Goal: Task Accomplishment & Management: Manage account settings

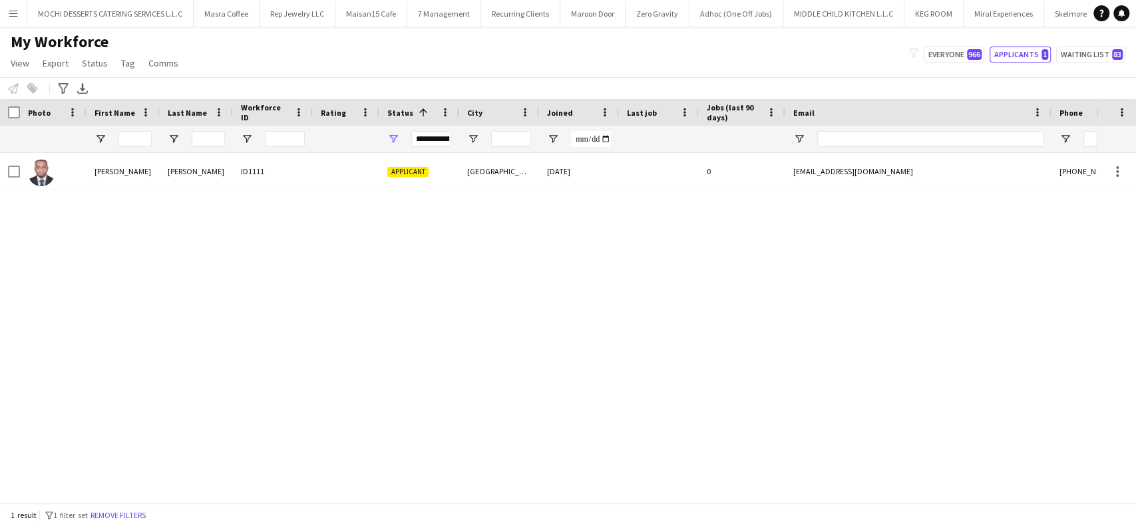
click at [13, 23] on button "Menu" at bounding box center [13, 13] width 27 height 27
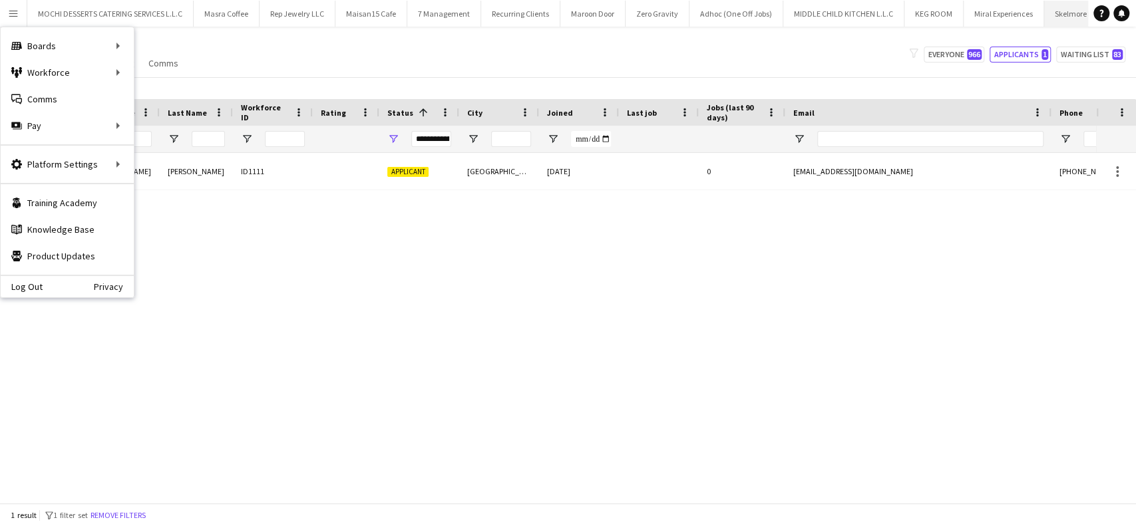
click at [1054, 15] on button "Skelmore Hospitality Close" at bounding box center [1090, 14] width 92 height 26
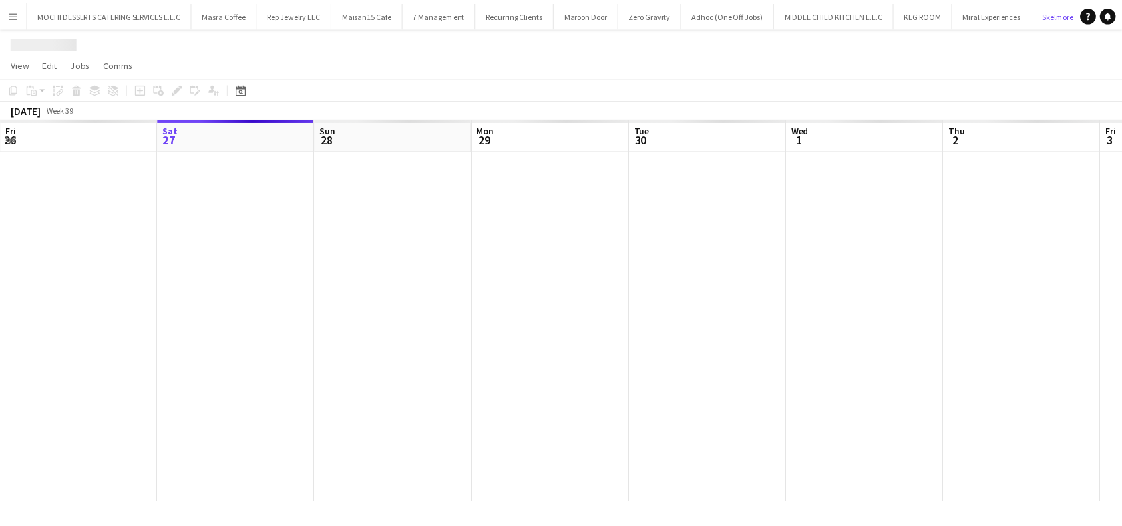
scroll to position [0, 38]
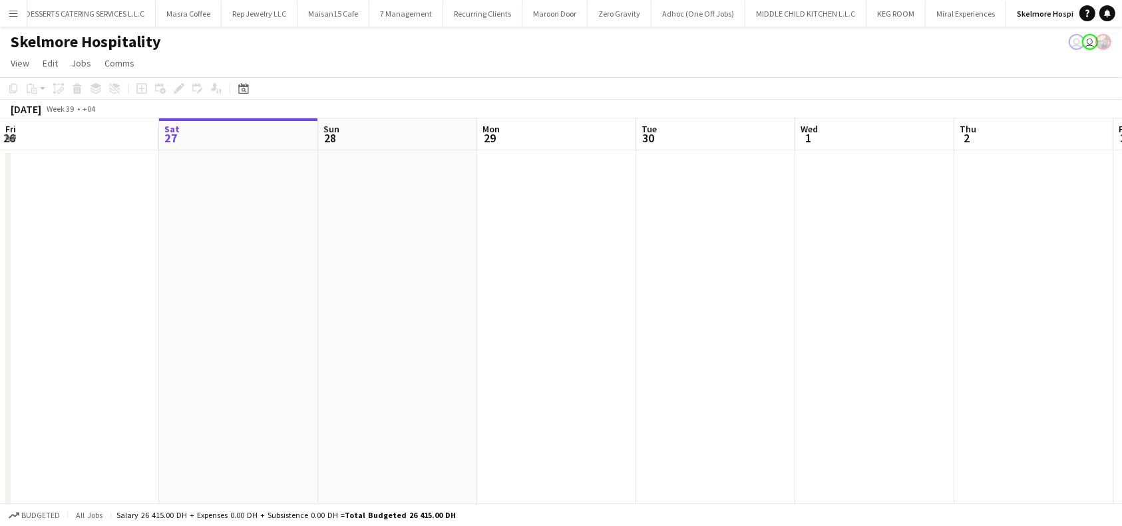
click at [691, 144] on app-board-header-date "Tue 30" at bounding box center [715, 134] width 159 height 32
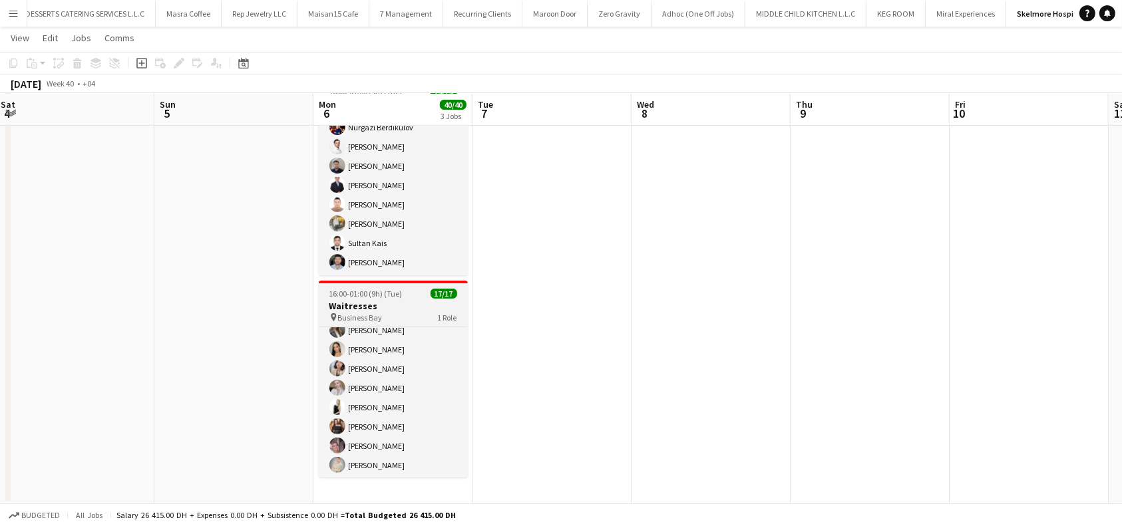
scroll to position [203, 0]
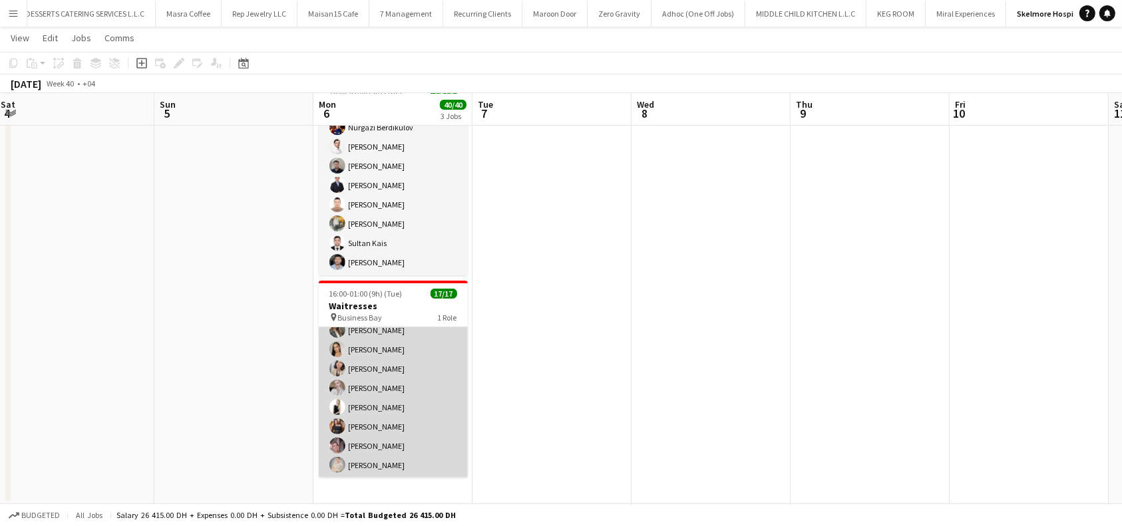
click at [385, 426] on app-card-role "Waiter/Waitress 17/17 16:00-01:00 (9h) [PERSON_NAME] Svitlychna [PERSON_NAME] […" at bounding box center [393, 301] width 149 height 354
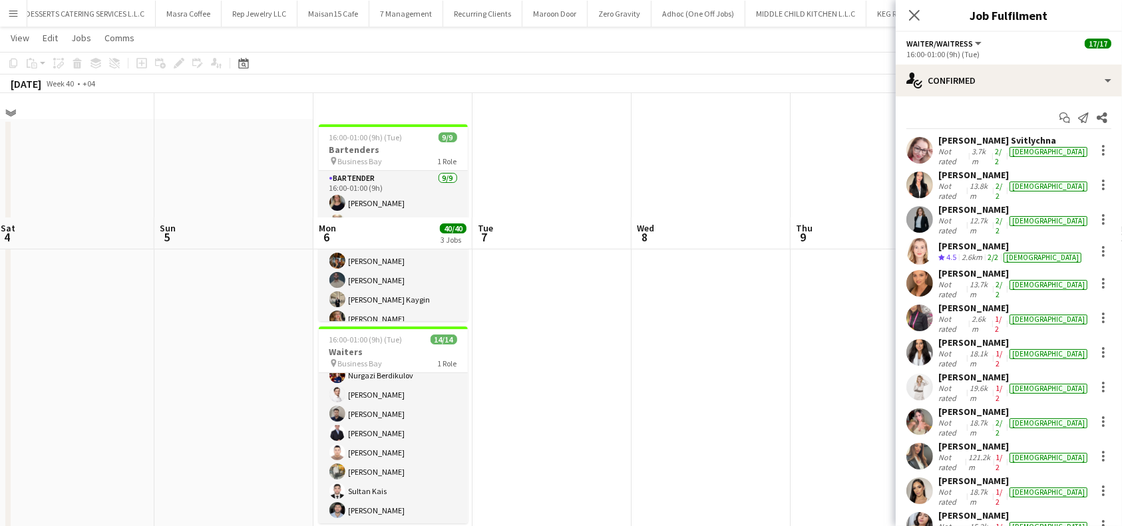
scroll to position [12, 0]
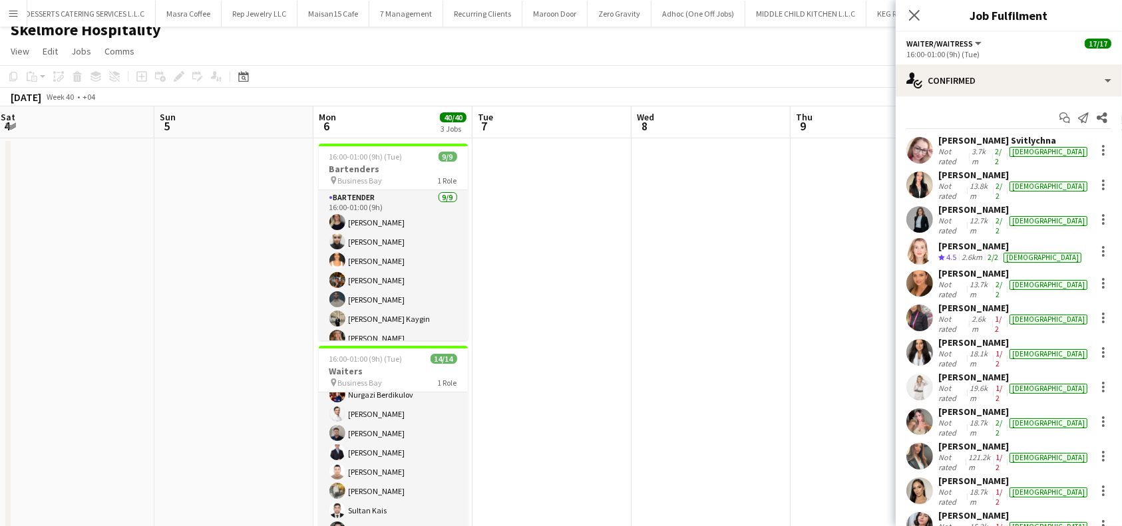
click at [969, 302] on div "[PERSON_NAME]" at bounding box center [1014, 308] width 152 height 12
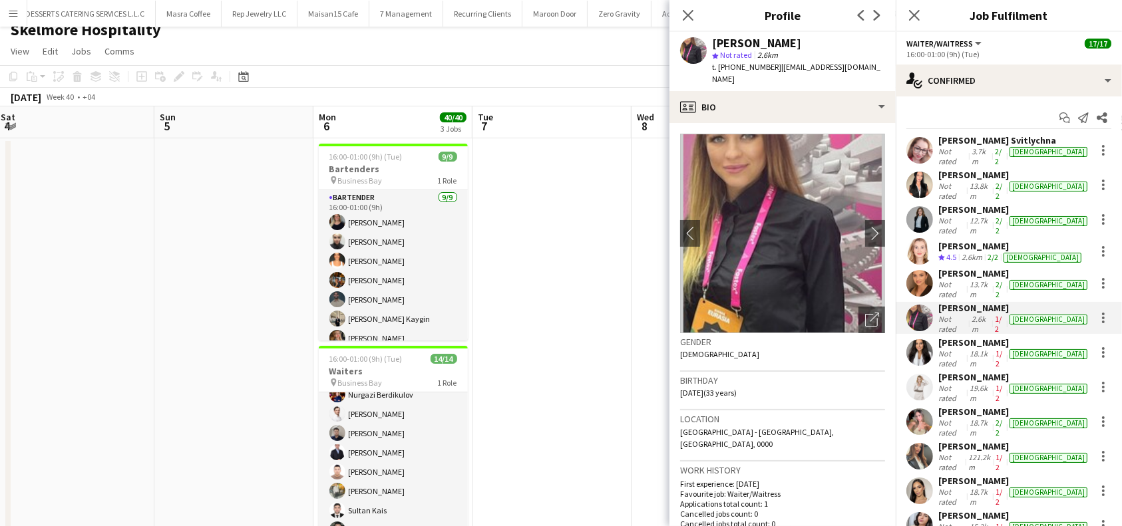
drag, startPoint x: 847, startPoint y: 46, endPoint x: 713, endPoint y: 40, distance: 133.2
click at [713, 40] on div "[PERSON_NAME]" at bounding box center [756, 43] width 89 height 12
copy div "[PERSON_NAME]"
click at [964, 240] on div "[PERSON_NAME]" at bounding box center [1011, 246] width 146 height 12
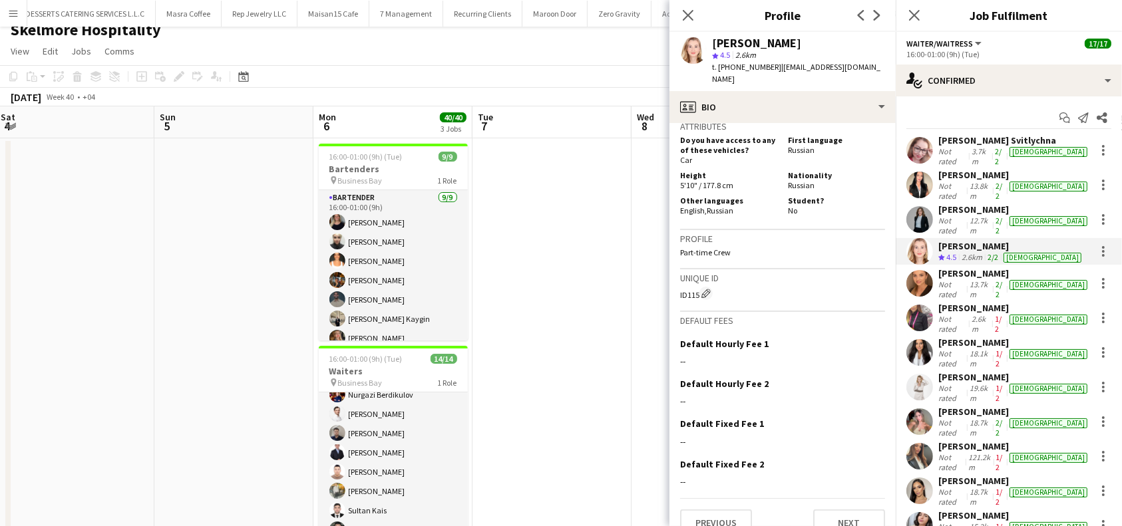
scroll to position [758, 0]
click at [843, 508] on button "Next" at bounding box center [849, 521] width 72 height 27
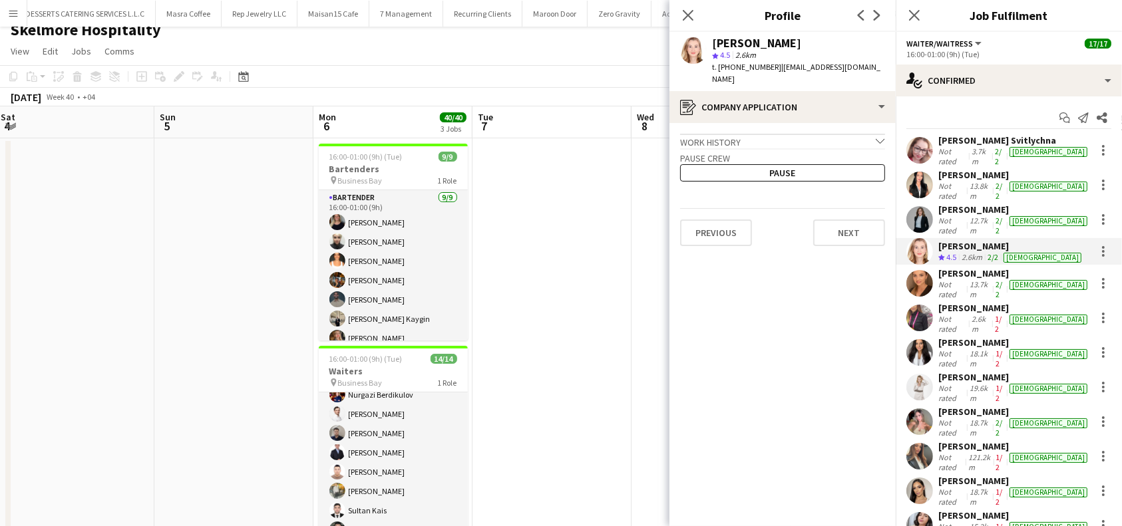
click at [839, 240] on app-crew-profile-application "Work history chevron-down Cabin crew member Flydubai [DATE] — Present • 2 yr 8 …" at bounding box center [783, 324] width 226 height 403
click at [843, 226] on button "Next" at bounding box center [849, 233] width 72 height 27
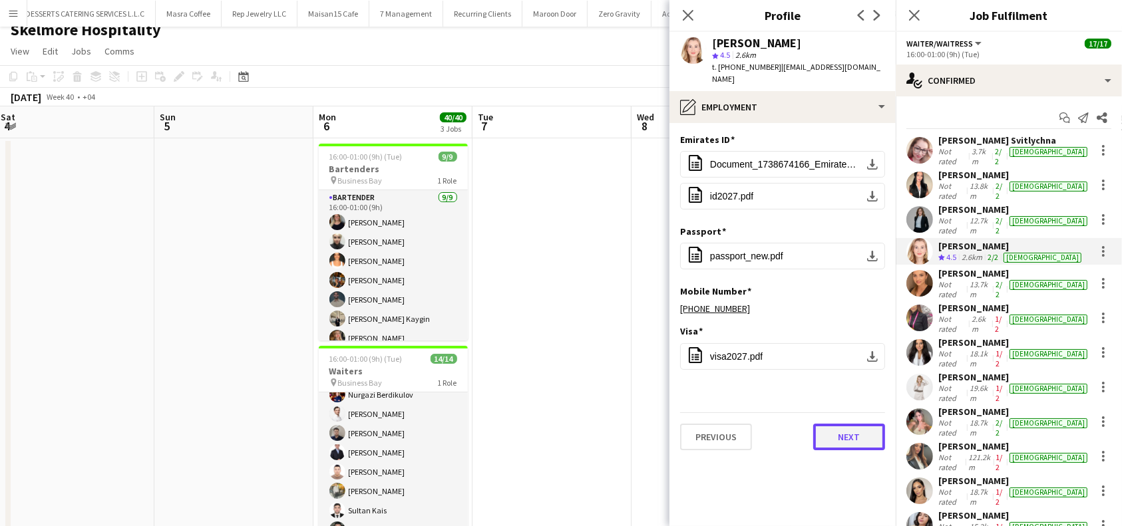
click at [829, 424] on button "Next" at bounding box center [849, 437] width 72 height 27
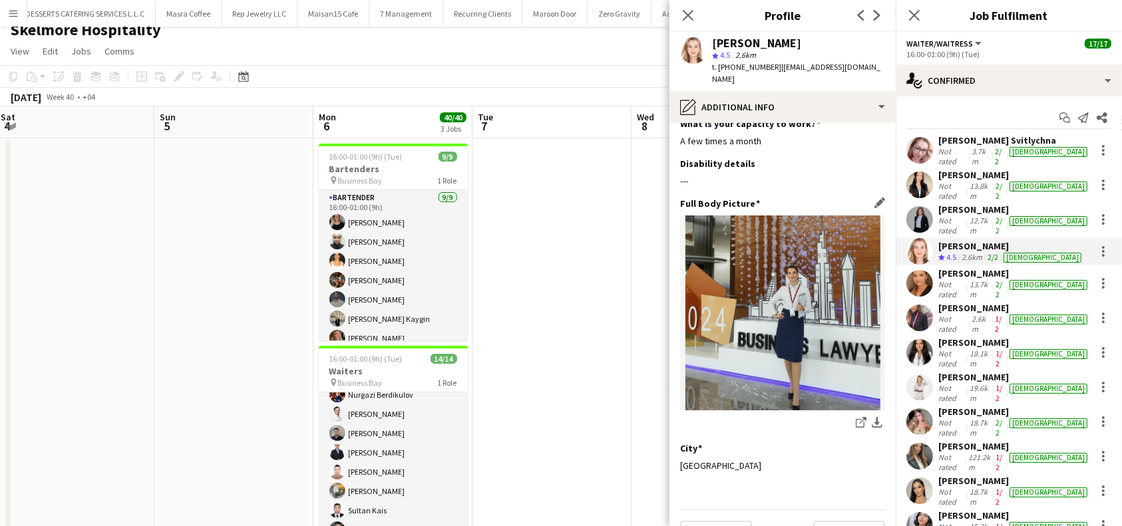
scroll to position [35, 0]
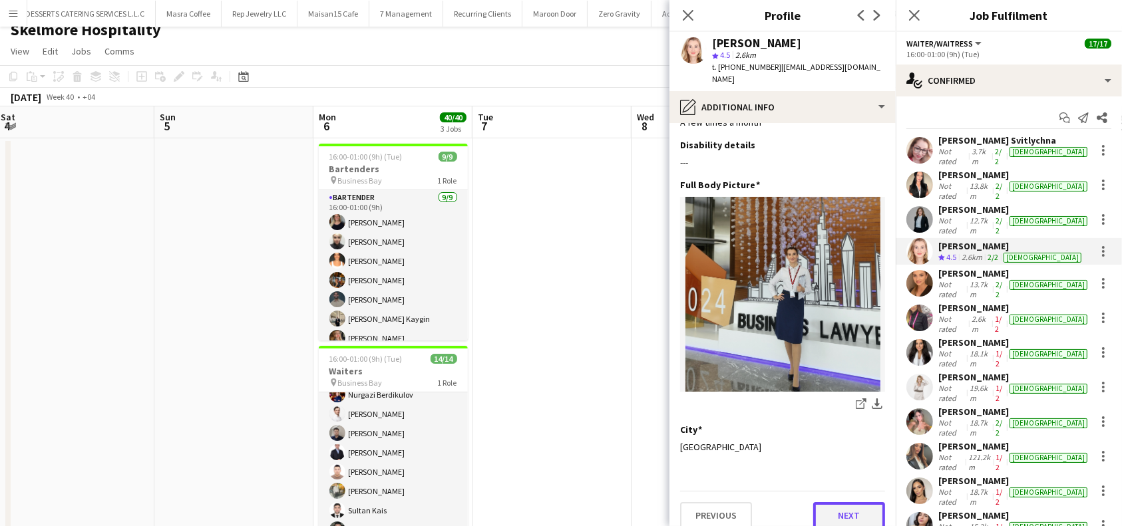
click at [843, 502] on button "Next" at bounding box center [849, 515] width 72 height 27
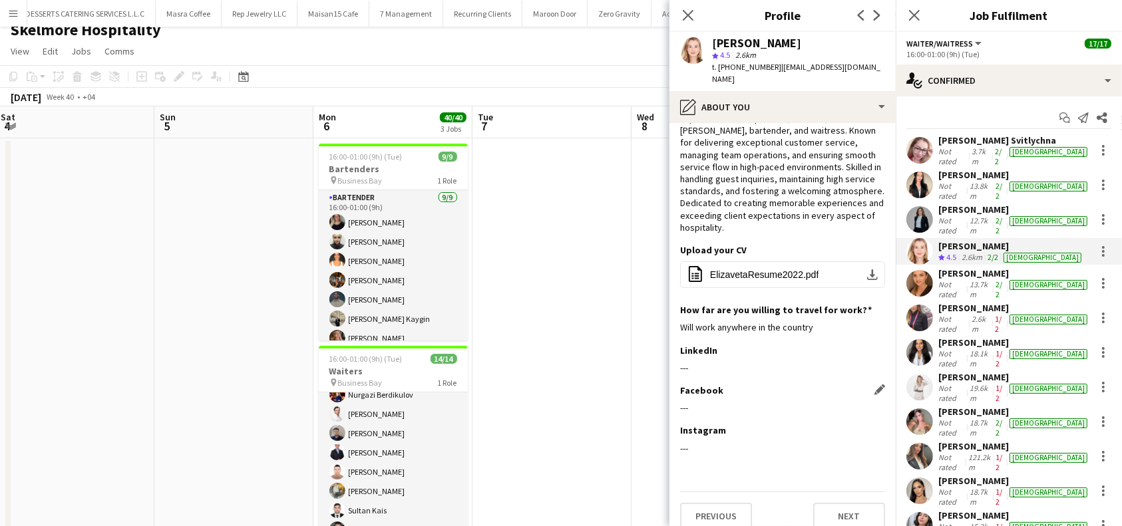
scroll to position [51, 0]
click at [833, 502] on button "Next" at bounding box center [849, 515] width 72 height 27
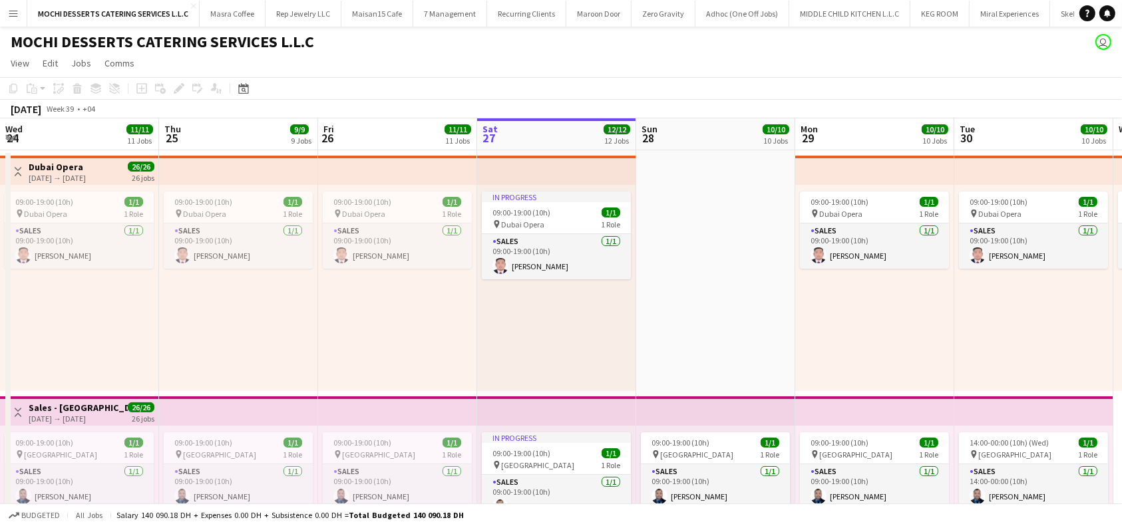
scroll to position [0, 318]
